Goal: Task Accomplishment & Management: Manage account settings

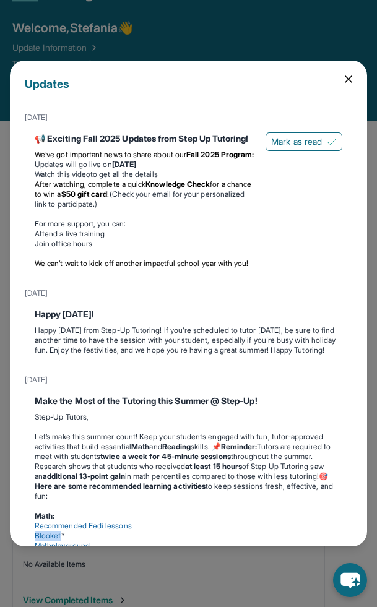
scroll to position [398, 0]
